Goal: Check status: Check status

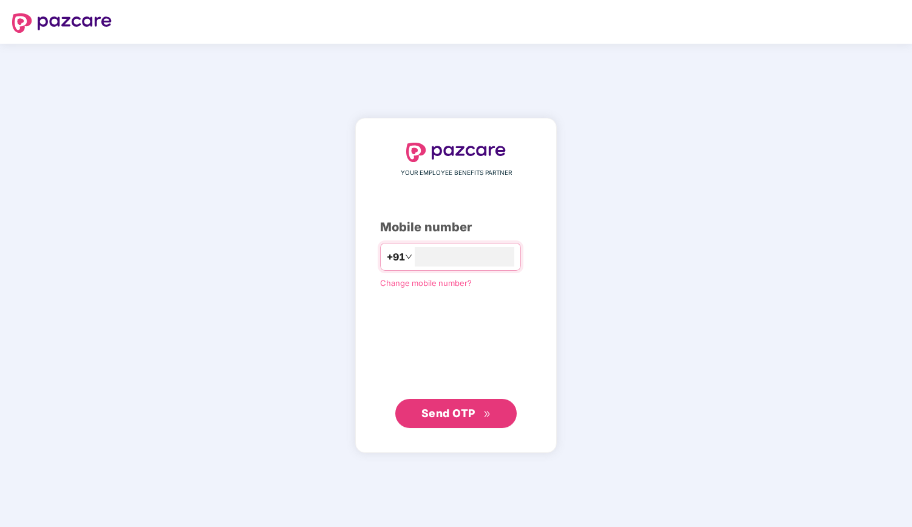
type input "**********"
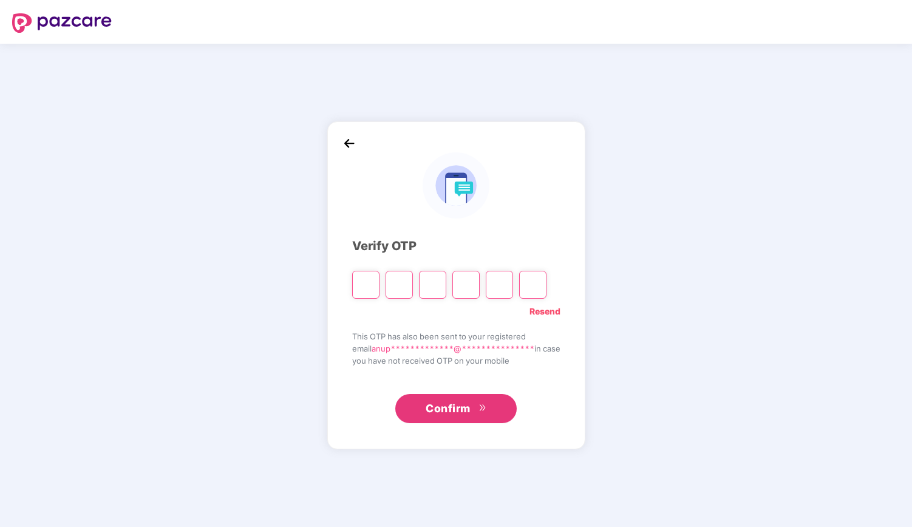
type input "*"
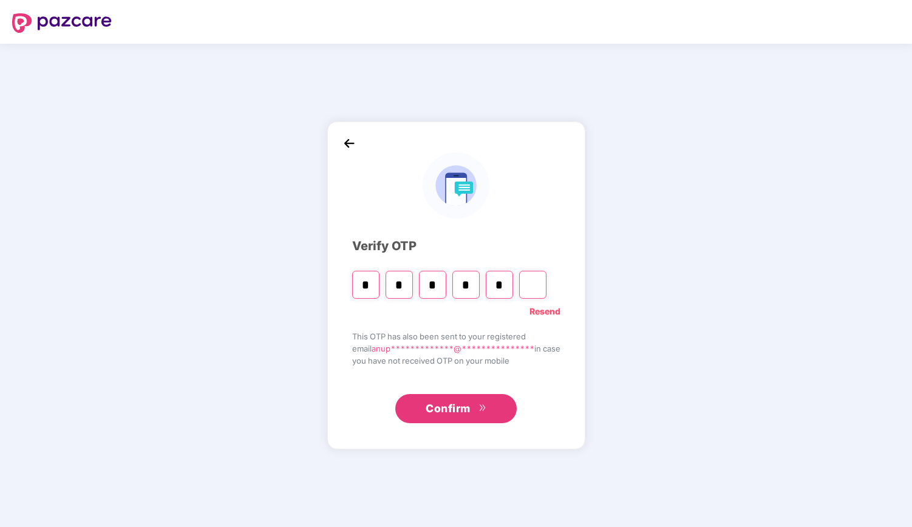
click at [430, 404] on span "Confirm" at bounding box center [448, 408] width 45 height 17
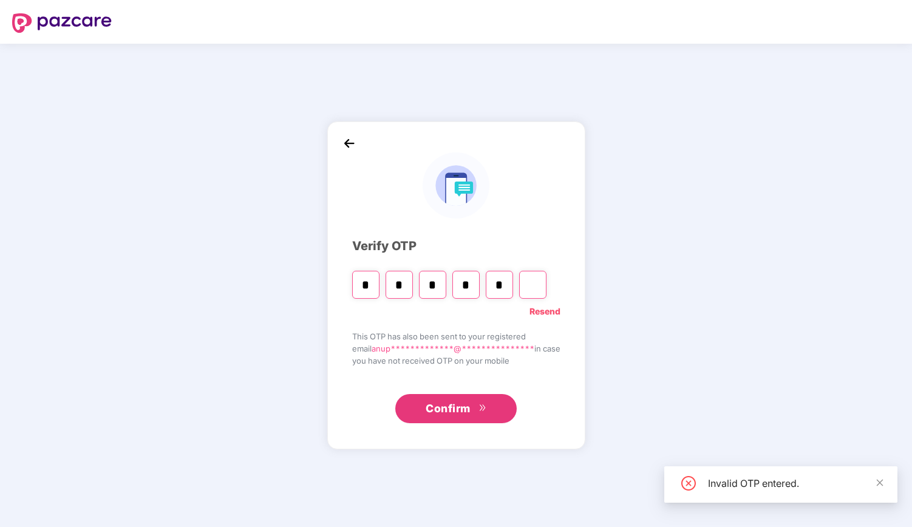
click at [439, 413] on span "Confirm" at bounding box center [448, 408] width 45 height 17
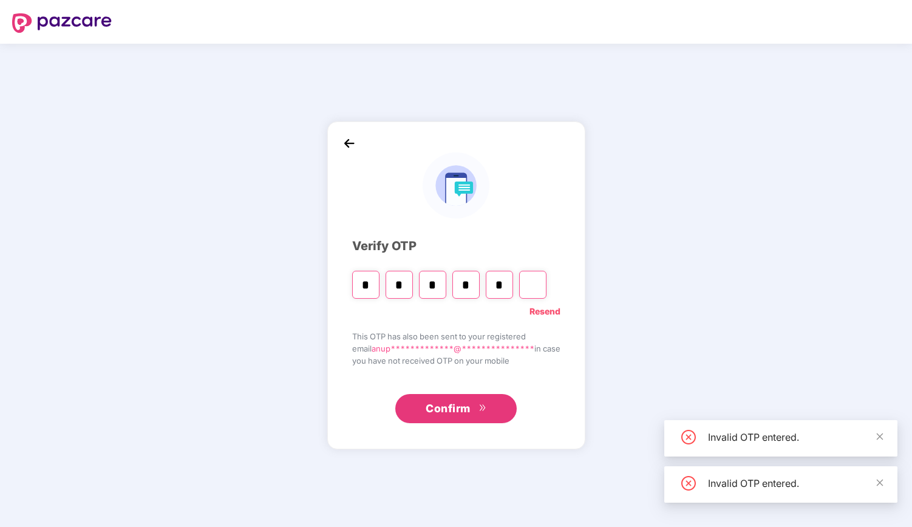
click at [530, 284] on input "Digit 6" at bounding box center [532, 285] width 27 height 28
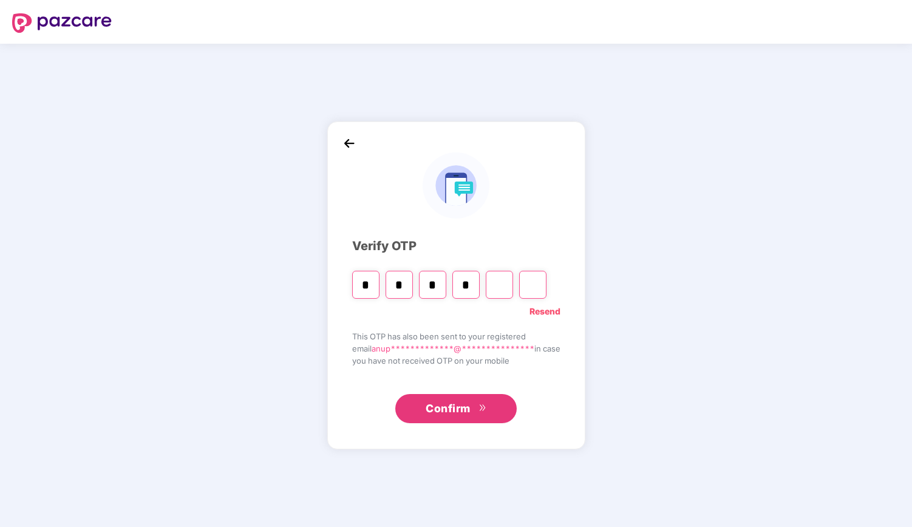
type input "*"
click at [493, 282] on input "Digit 5" at bounding box center [499, 285] width 27 height 28
type input "*"
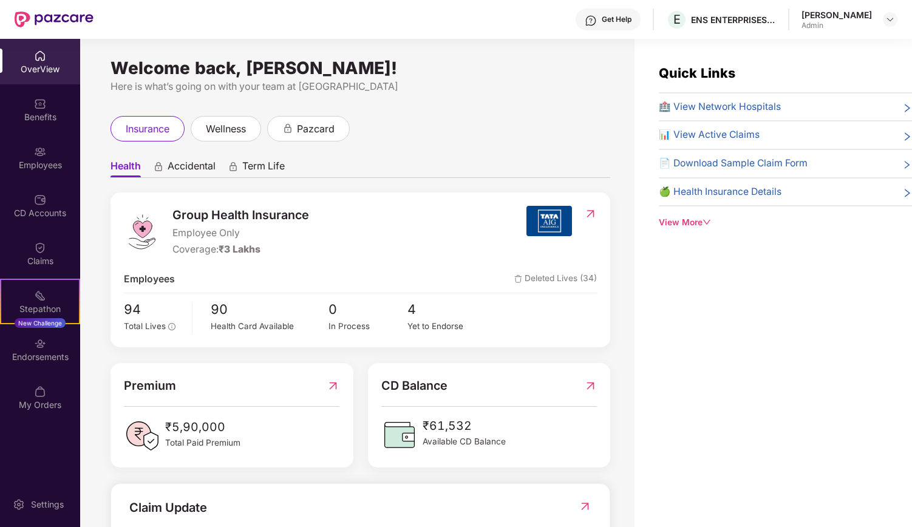
click at [53, 166] on div "Employees" at bounding box center [40, 165] width 80 height 12
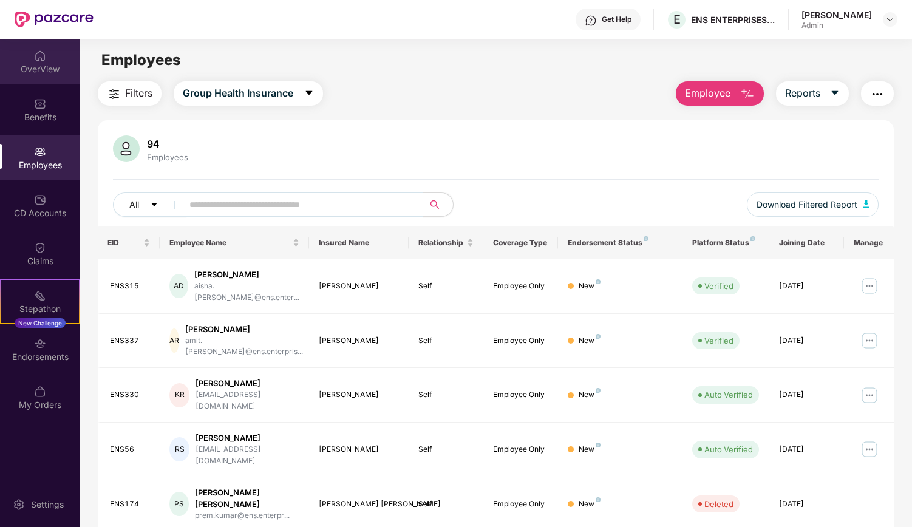
click at [38, 74] on div "OverView" at bounding box center [40, 69] width 80 height 12
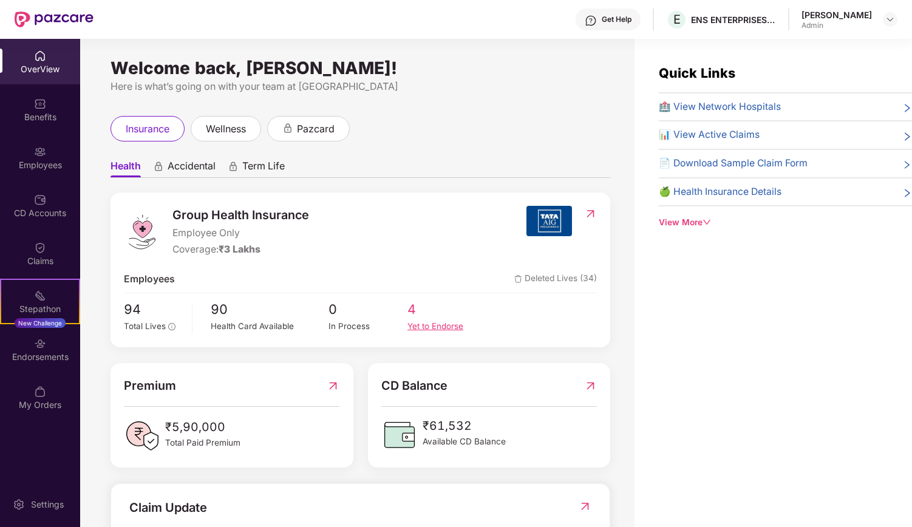
click at [420, 307] on span "4" at bounding box center [447, 309] width 79 height 21
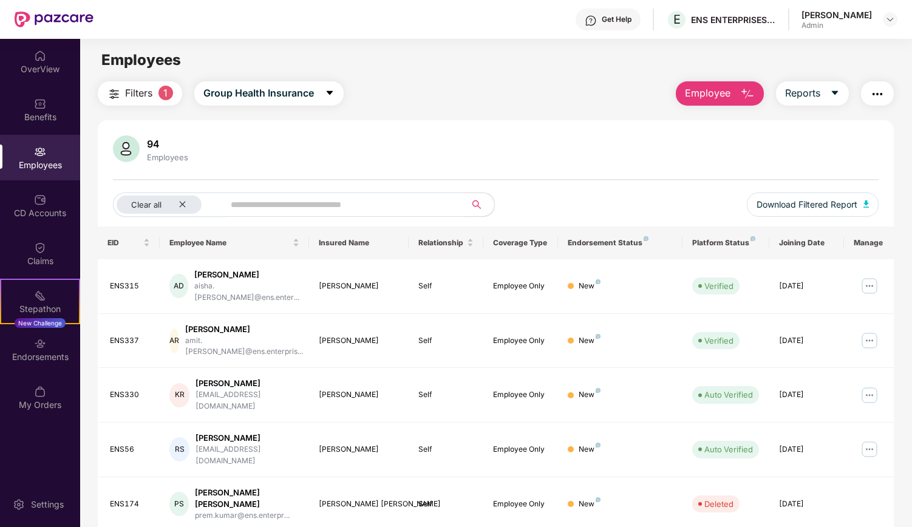
scroll to position [40, 0]
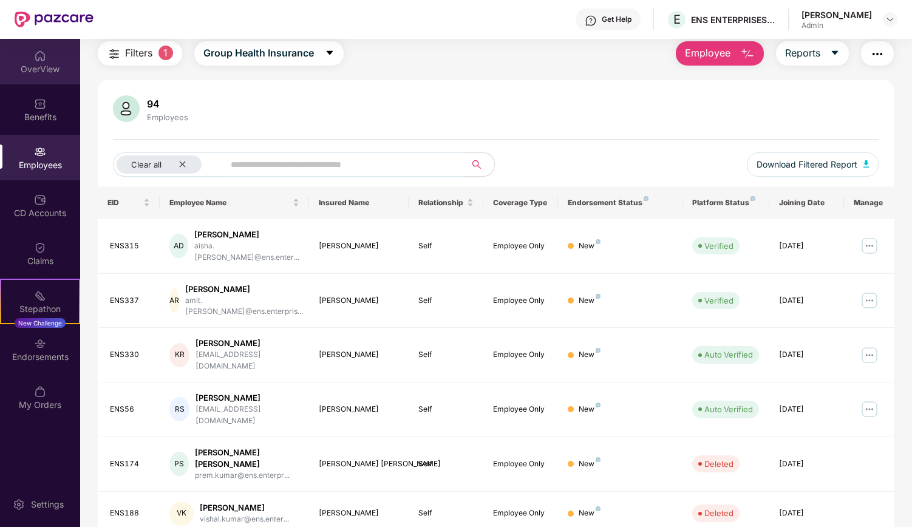
click at [34, 64] on div "OverView" at bounding box center [40, 69] width 80 height 12
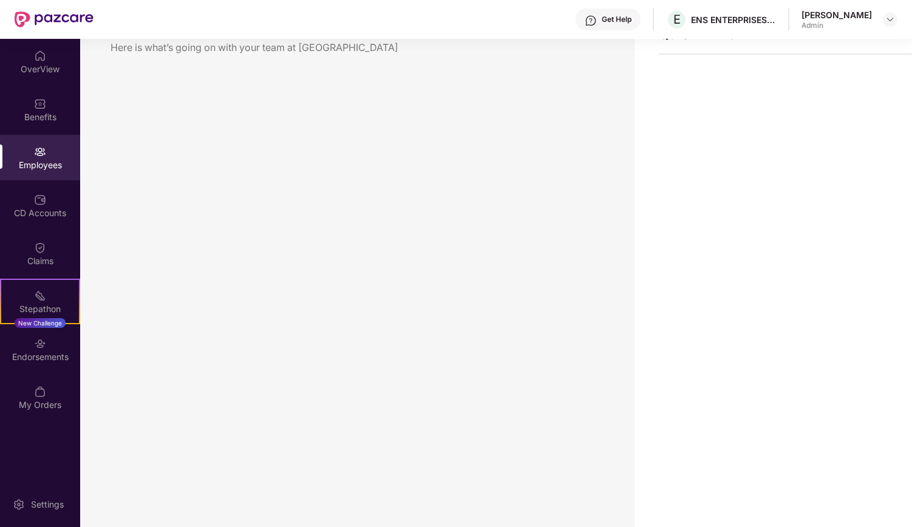
scroll to position [39, 0]
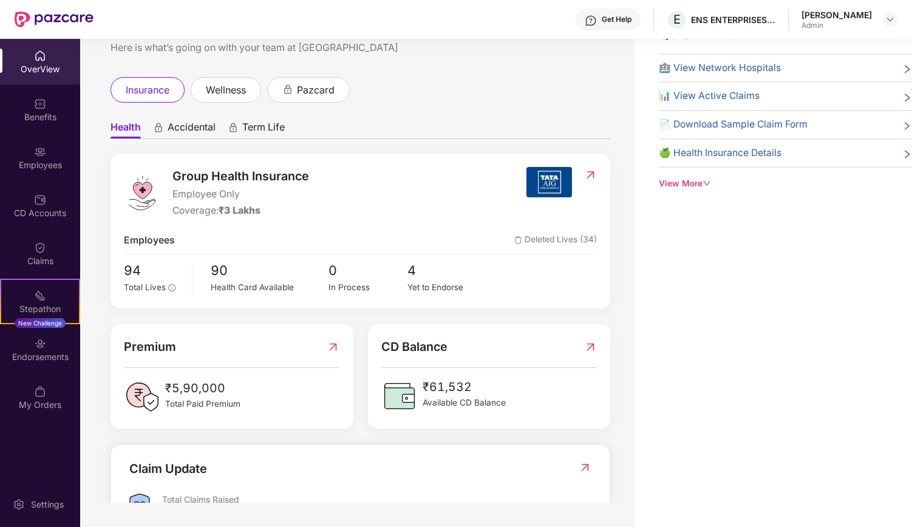
click at [34, 58] on img at bounding box center [40, 56] width 12 height 12
click at [431, 417] on div "CD Balance ₹61,532 Available CD Balance" at bounding box center [489, 376] width 243 height 105
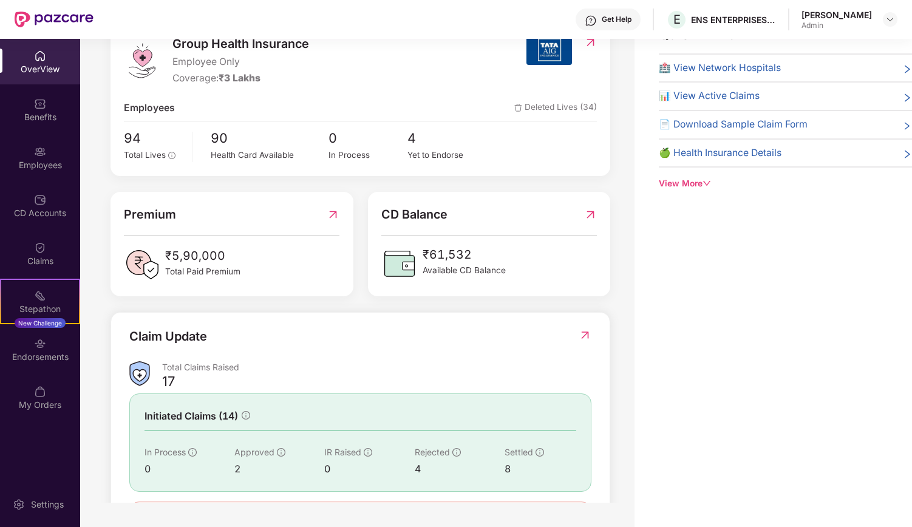
scroll to position [0, 0]
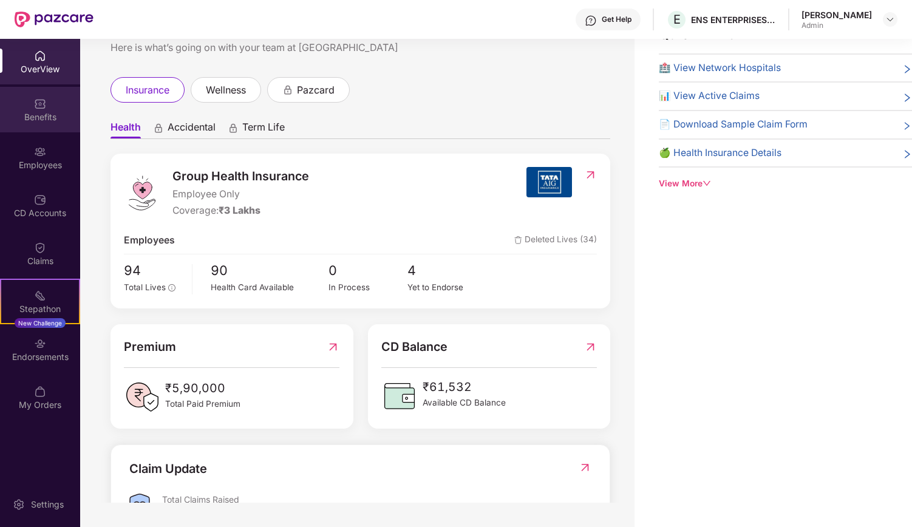
click at [40, 105] on img at bounding box center [40, 104] width 12 height 12
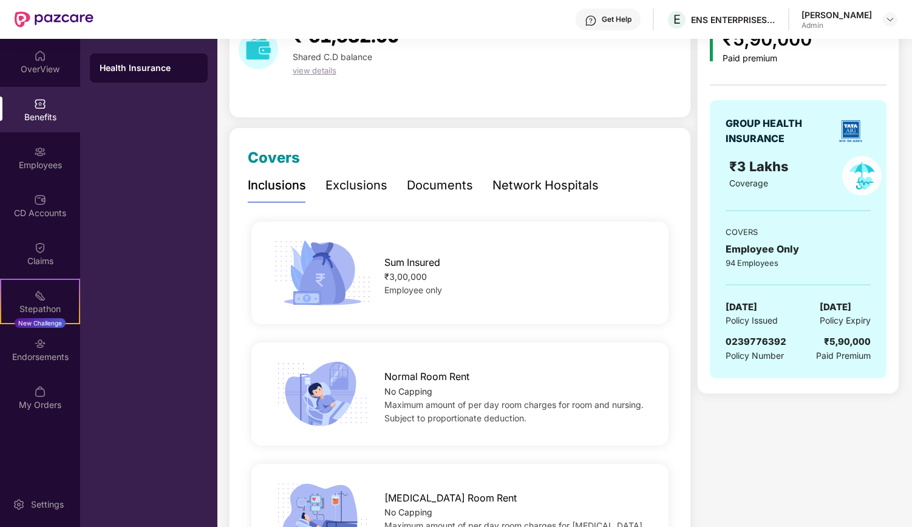
scroll to position [71, 0]
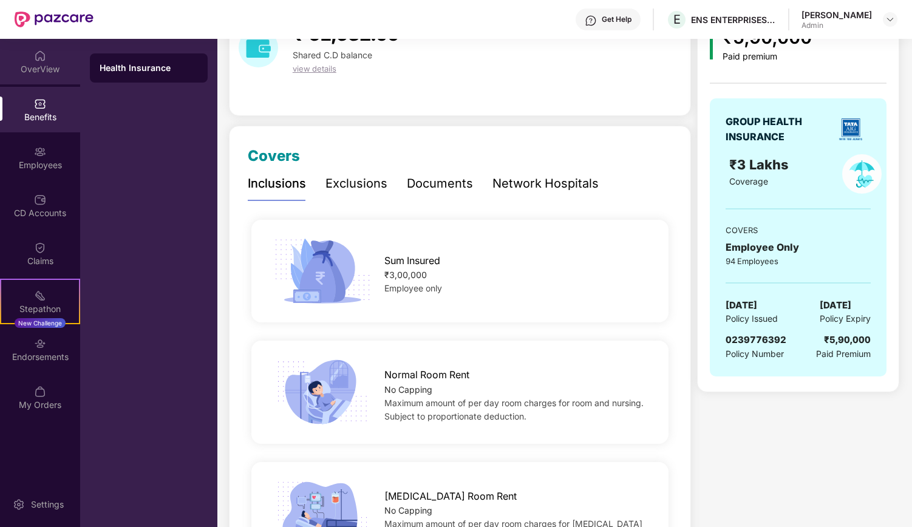
click at [34, 68] on div "OverView" at bounding box center [40, 69] width 80 height 12
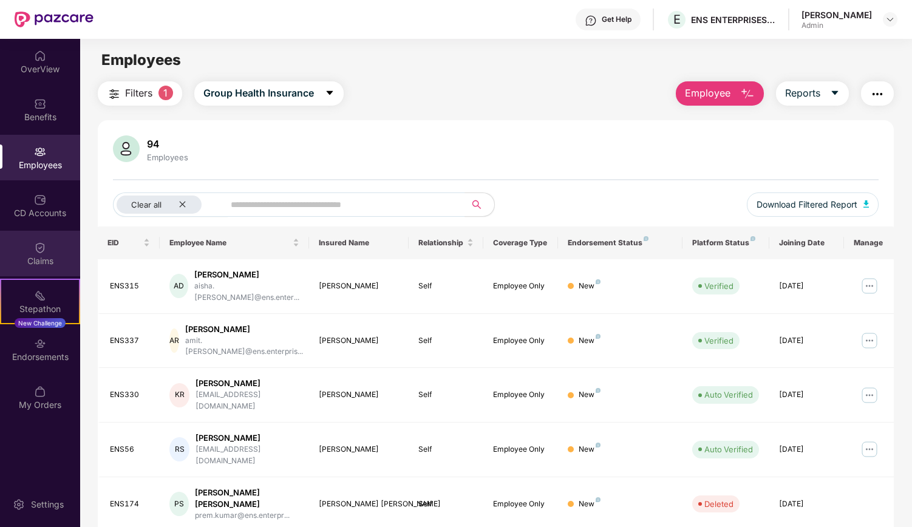
click at [44, 253] on img at bounding box center [40, 248] width 12 height 12
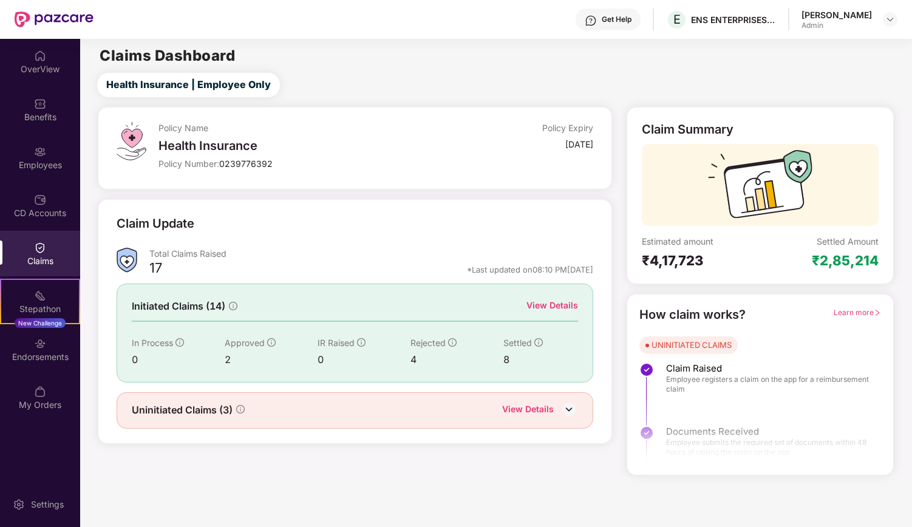
click at [555, 310] on div "View Details" at bounding box center [553, 305] width 52 height 13
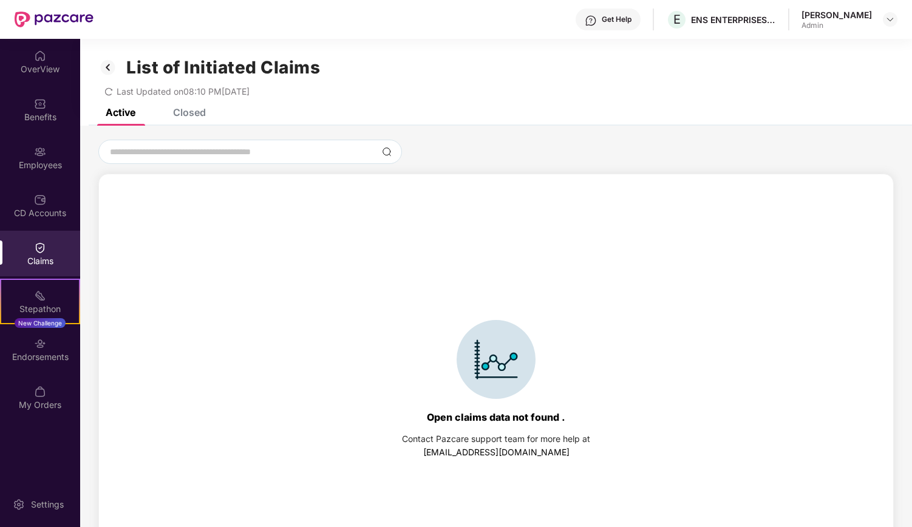
click at [110, 70] on img at bounding box center [107, 67] width 19 height 21
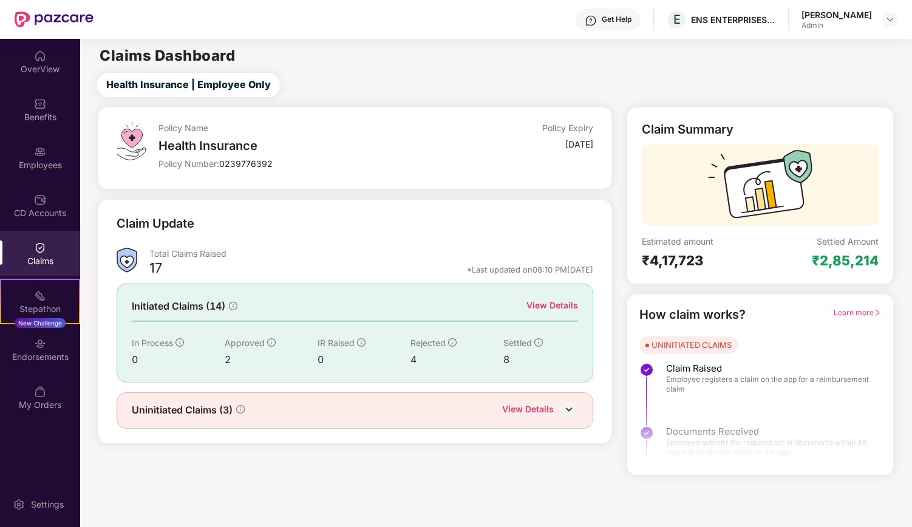
click at [549, 307] on div "View Details" at bounding box center [553, 305] width 52 height 13
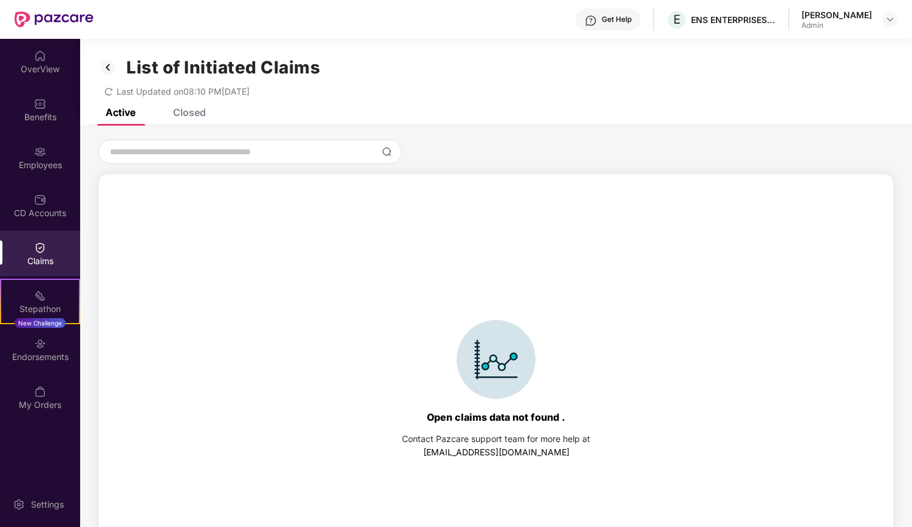
click at [202, 116] on div "Closed" at bounding box center [189, 112] width 33 height 12
